Goal: Task Accomplishment & Management: Manage account settings

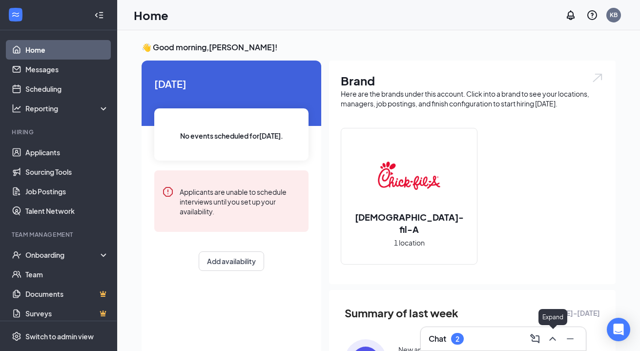
click at [548, 341] on icon "ChevronUp" at bounding box center [552, 339] width 12 height 12
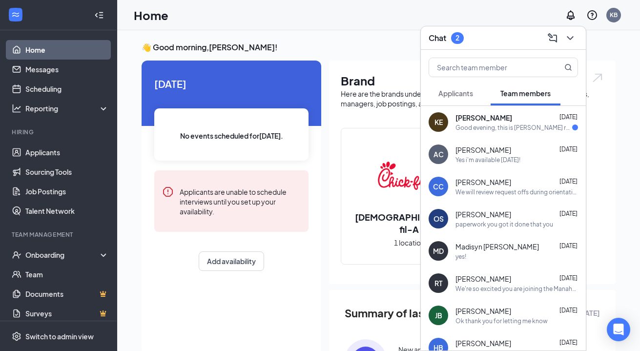
click at [508, 129] on div "Good evening, this is [PERSON_NAME] reaching out. I just recently was given a p…" at bounding box center [513, 127] width 117 height 8
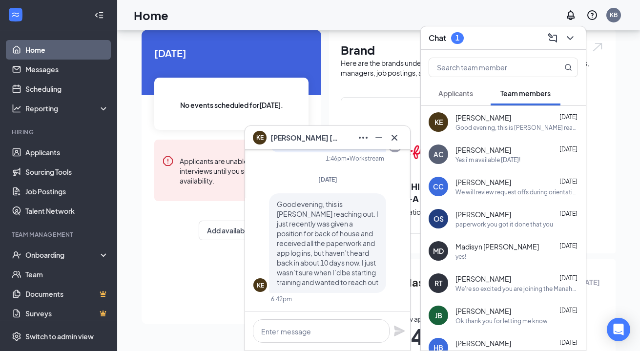
scroll to position [33, 0]
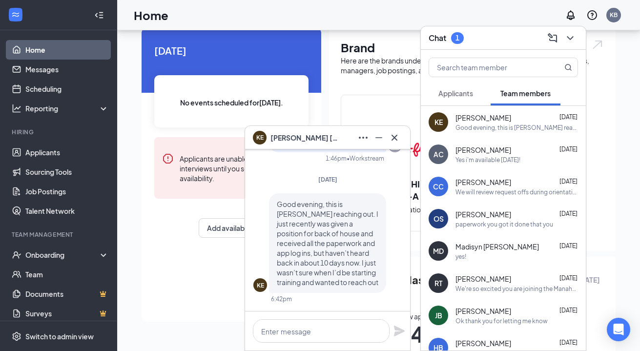
click at [396, 138] on icon "Cross" at bounding box center [394, 138] width 12 height 12
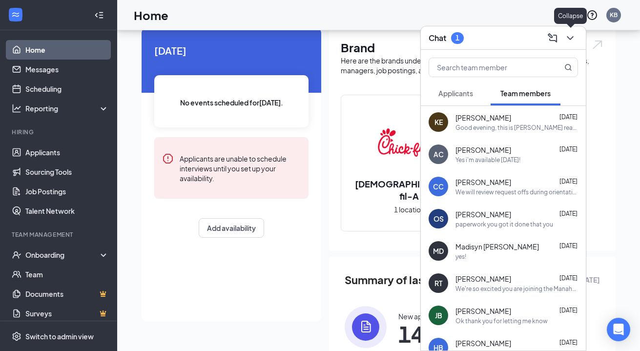
click at [574, 37] on icon "ChevronDown" at bounding box center [570, 38] width 12 height 12
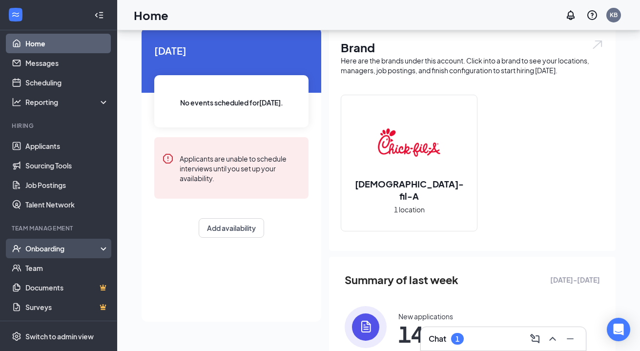
scroll to position [6, 0]
click at [57, 249] on div "Onboarding" at bounding box center [62, 248] width 75 height 10
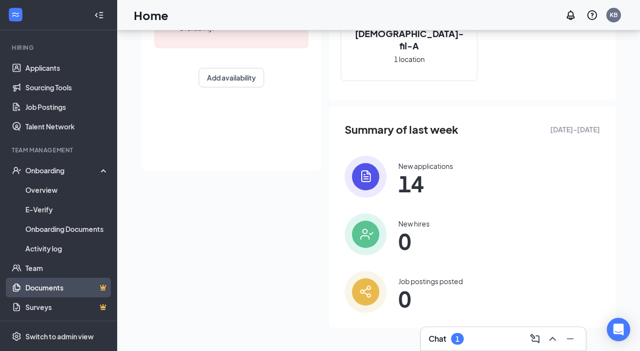
scroll to position [183, 0]
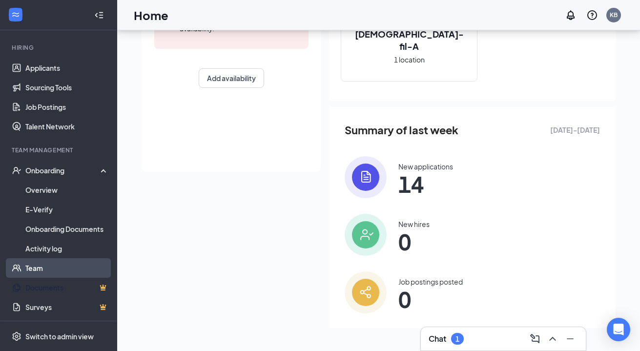
click at [32, 272] on link "Team" at bounding box center [66, 268] width 83 height 20
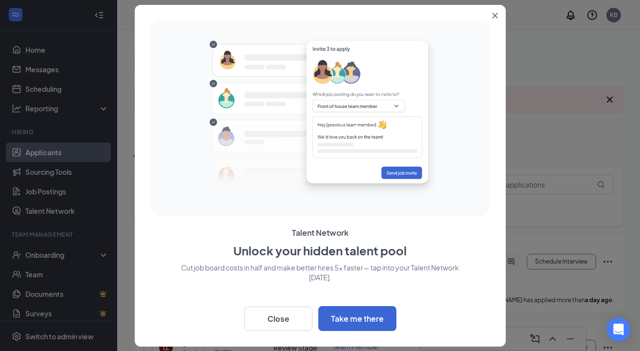
click at [493, 15] on icon "Close" at bounding box center [495, 16] width 6 height 6
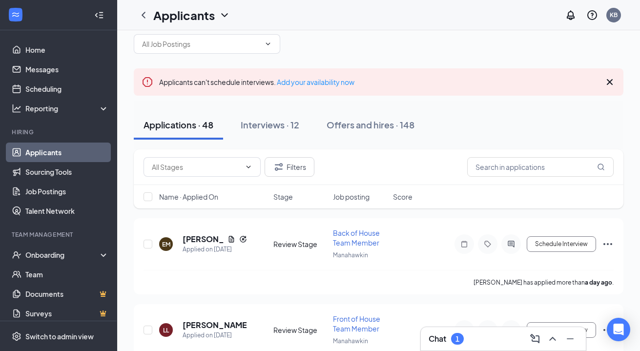
scroll to position [18, 0]
click at [381, 136] on button "Offers and hires · 148" at bounding box center [370, 124] width 107 height 29
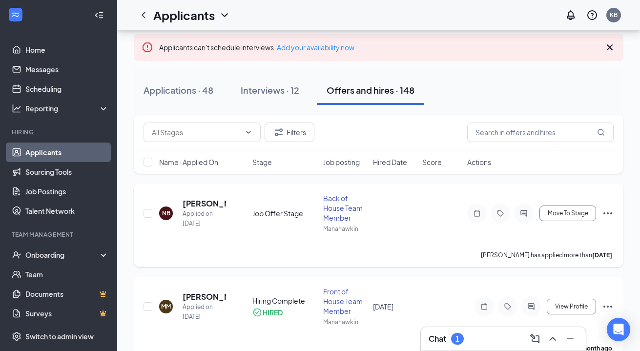
scroll to position [93, 0]
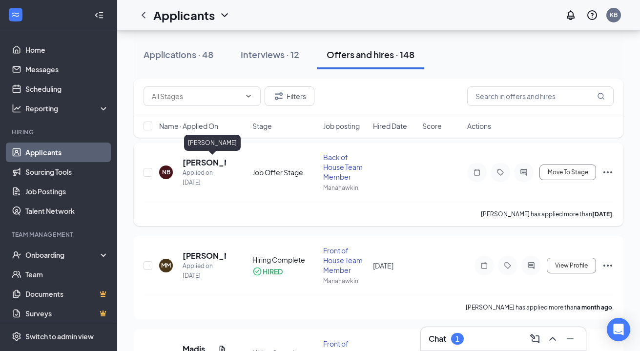
click at [193, 160] on h5 "[PERSON_NAME]" at bounding box center [203, 162] width 43 height 11
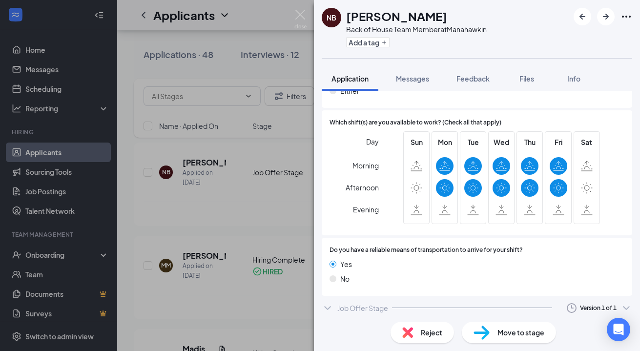
scroll to position [687, 0]
click at [541, 304] on div "Job Offer Stage Version 1 of 1" at bounding box center [477, 309] width 310 height 20
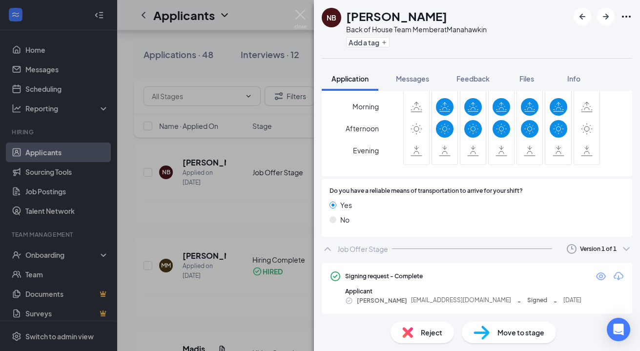
scroll to position [746, 0]
click at [607, 271] on div at bounding box center [609, 277] width 29 height 12
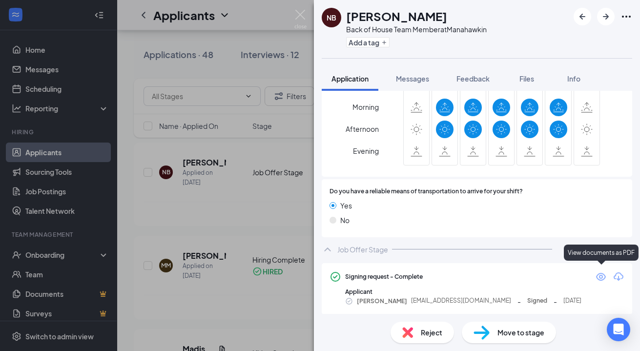
click at [601, 274] on icon "Eye" at bounding box center [601, 277] width 10 height 8
click at [305, 13] on img at bounding box center [300, 19] width 12 height 19
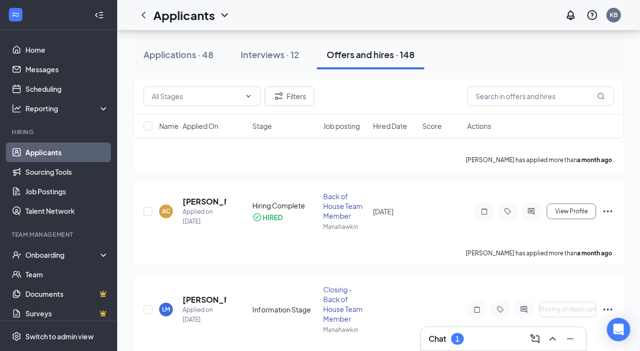
scroll to position [523, 0]
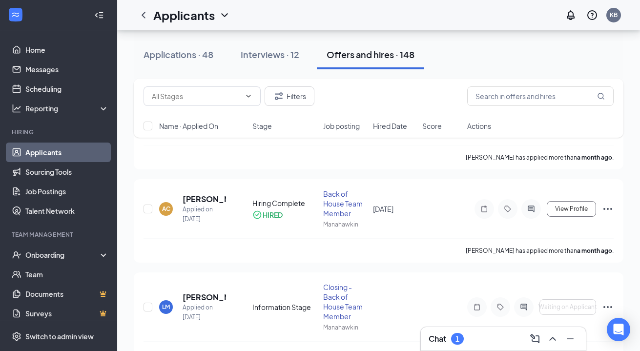
drag, startPoint x: 280, startPoint y: 53, endPoint x: 372, endPoint y: 205, distance: 178.2
click at [280, 53] on div "Interviews · 12" at bounding box center [270, 54] width 59 height 12
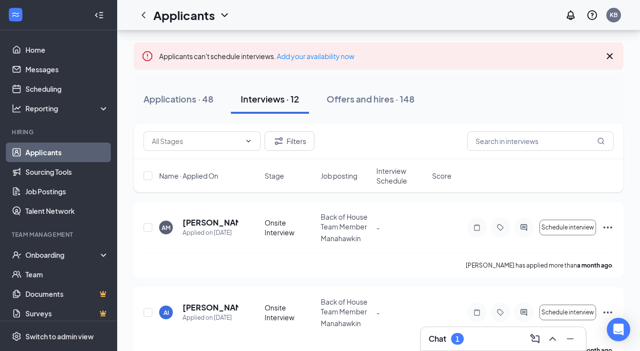
scroll to position [51, 0]
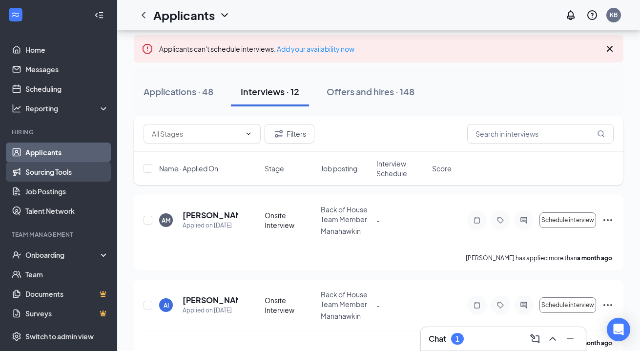
click at [57, 173] on link "Sourcing Tools" at bounding box center [66, 172] width 83 height 20
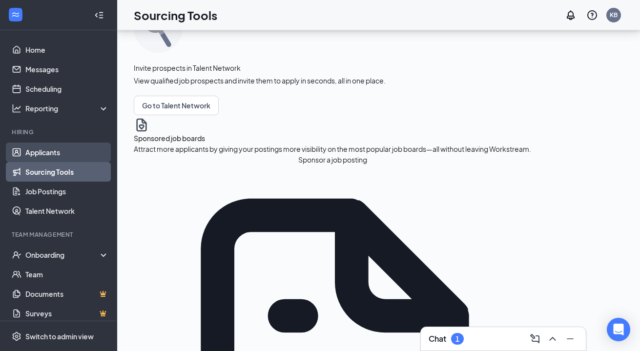
click at [69, 154] on link "Applicants" at bounding box center [66, 152] width 83 height 20
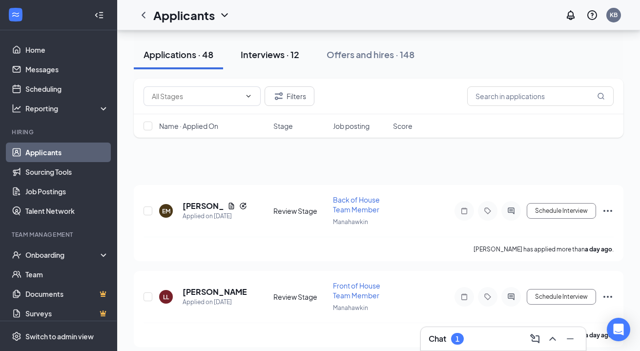
click at [287, 58] on div "Interviews · 12" at bounding box center [270, 54] width 59 height 12
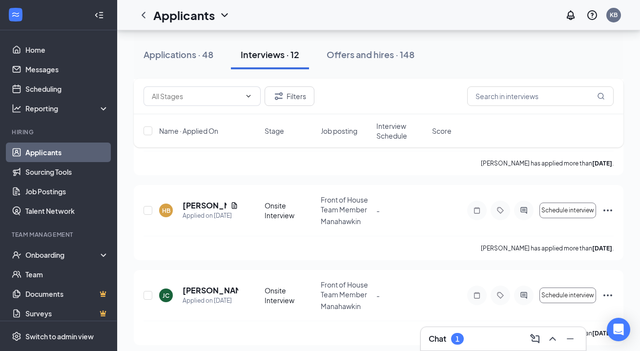
scroll to position [494, 0]
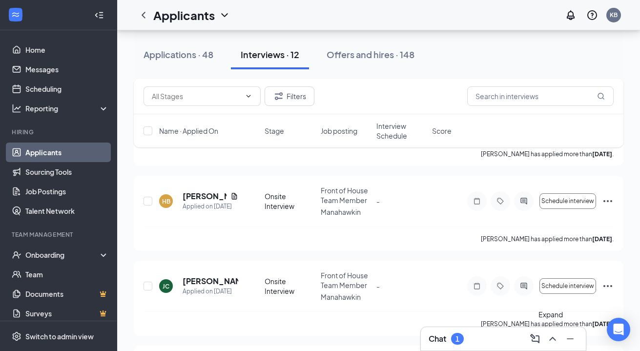
click at [553, 335] on icon "ChevronUp" at bounding box center [552, 339] width 12 height 12
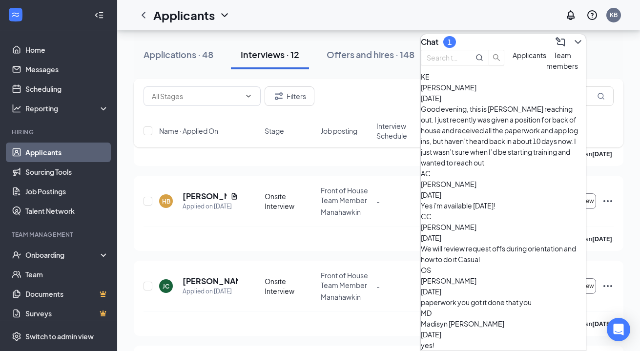
click at [512, 60] on span "Applicants" at bounding box center [529, 55] width 34 height 9
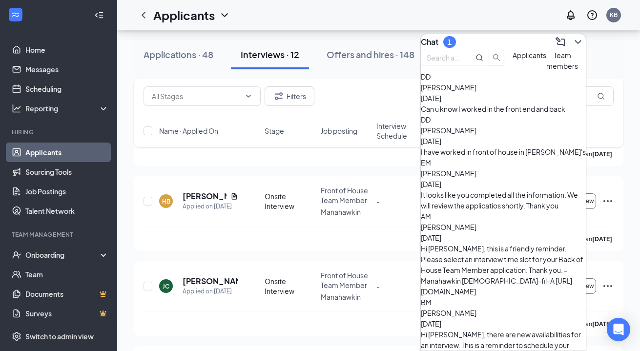
click at [506, 114] on div "Can u know I worked in the front end and back" at bounding box center [503, 108] width 165 height 11
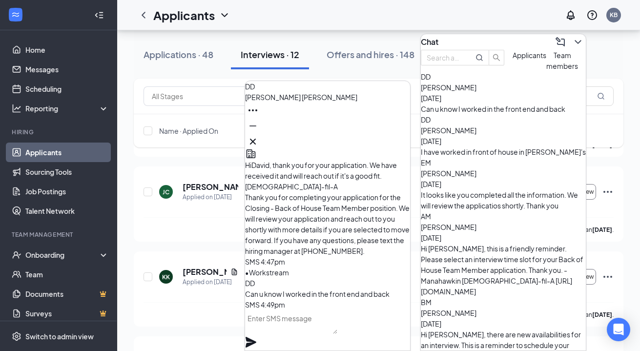
scroll to position [0, 0]
click at [259, 139] on icon "Cross" at bounding box center [253, 142] width 12 height 12
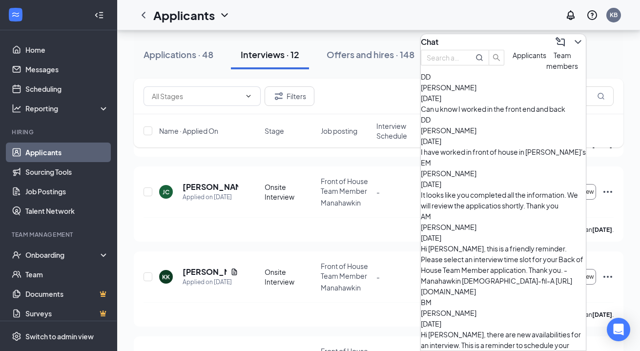
click at [515, 155] on div "[PERSON_NAME] [DATE] I have worked in front of house in Wendy's" at bounding box center [503, 141] width 165 height 32
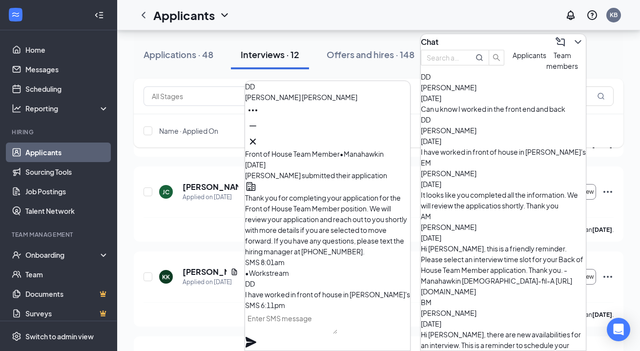
click at [256, 140] on icon "Cross" at bounding box center [253, 142] width 6 height 6
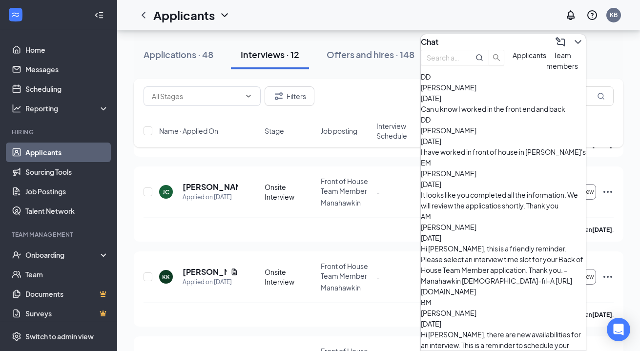
click at [476, 92] on span "[PERSON_NAME]" at bounding box center [449, 87] width 56 height 9
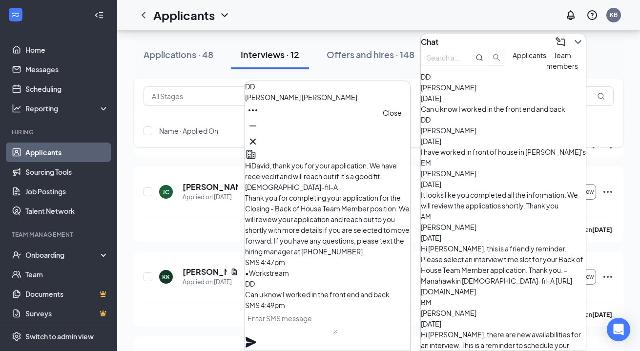
click at [259, 138] on icon "Cross" at bounding box center [253, 142] width 12 height 12
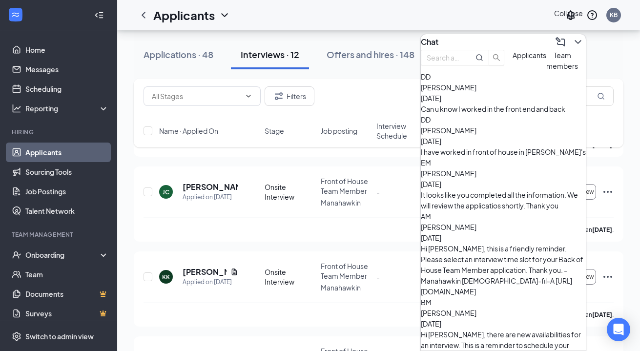
click at [576, 36] on button at bounding box center [578, 42] width 16 height 16
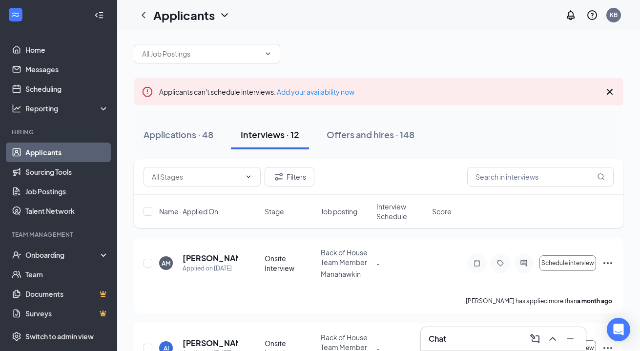
scroll to position [5, 0]
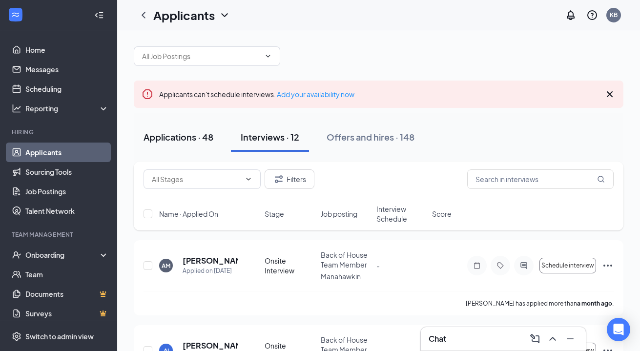
click at [184, 129] on button "Applications · 48" at bounding box center [178, 136] width 89 height 29
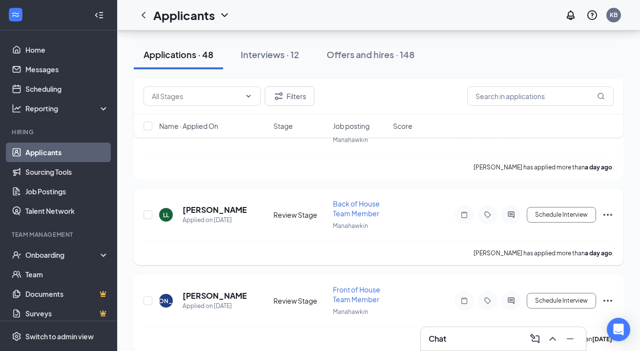
scroll to position [222, 0]
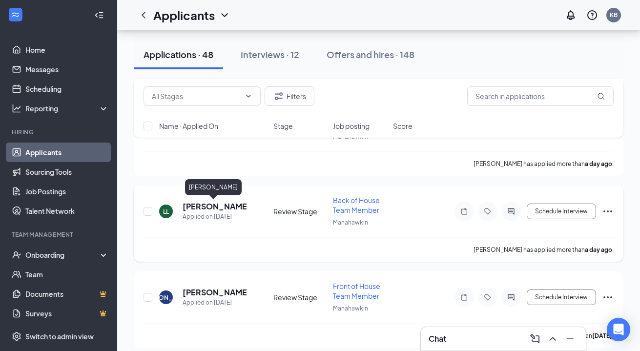
click at [220, 207] on h5 "[PERSON_NAME]" at bounding box center [214, 206] width 64 height 11
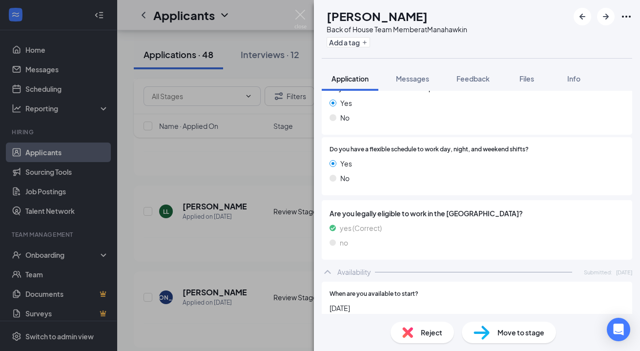
scroll to position [109, 0]
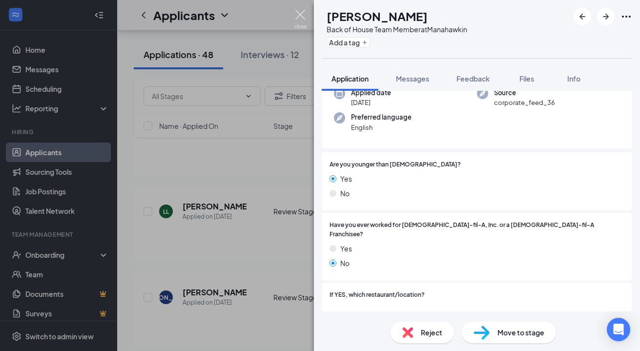
click at [299, 15] on img at bounding box center [300, 19] width 12 height 19
